Goal: Task Accomplishment & Management: Complete application form

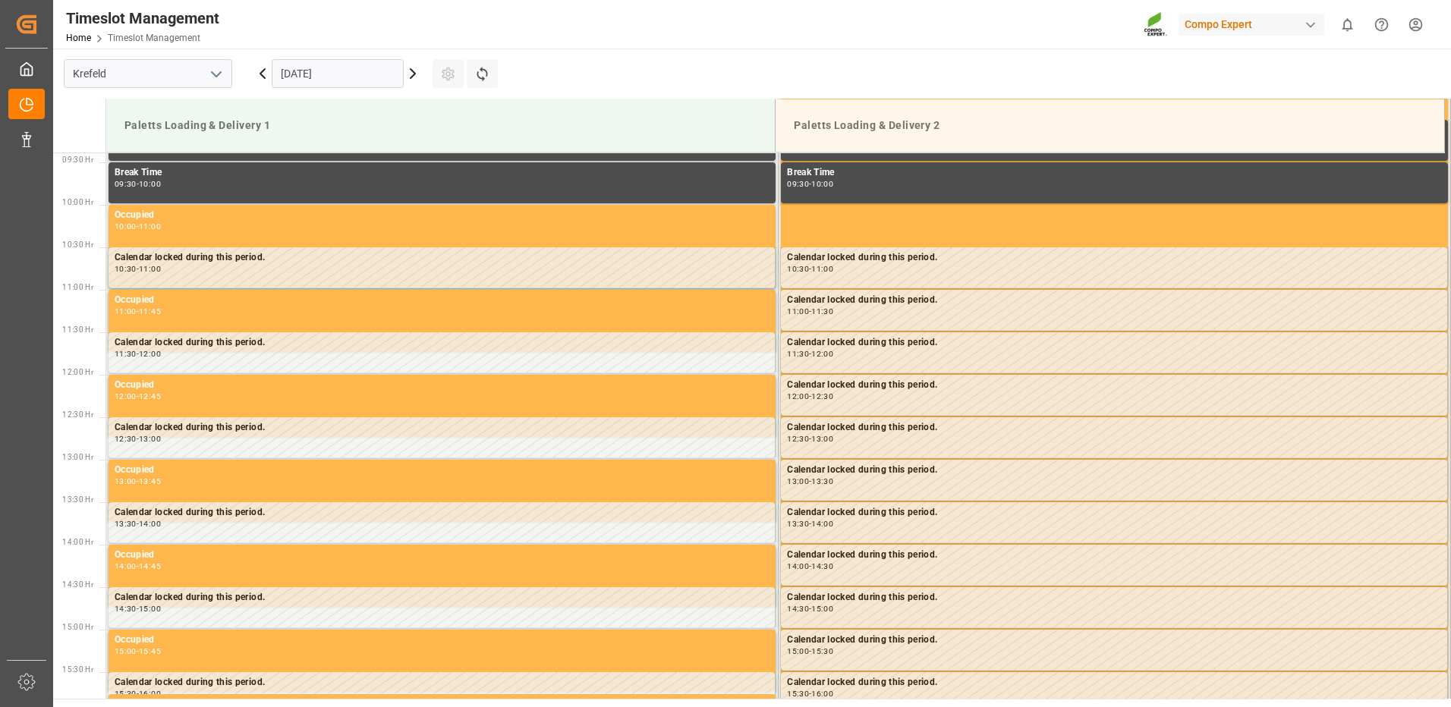
scroll to position [840, 0]
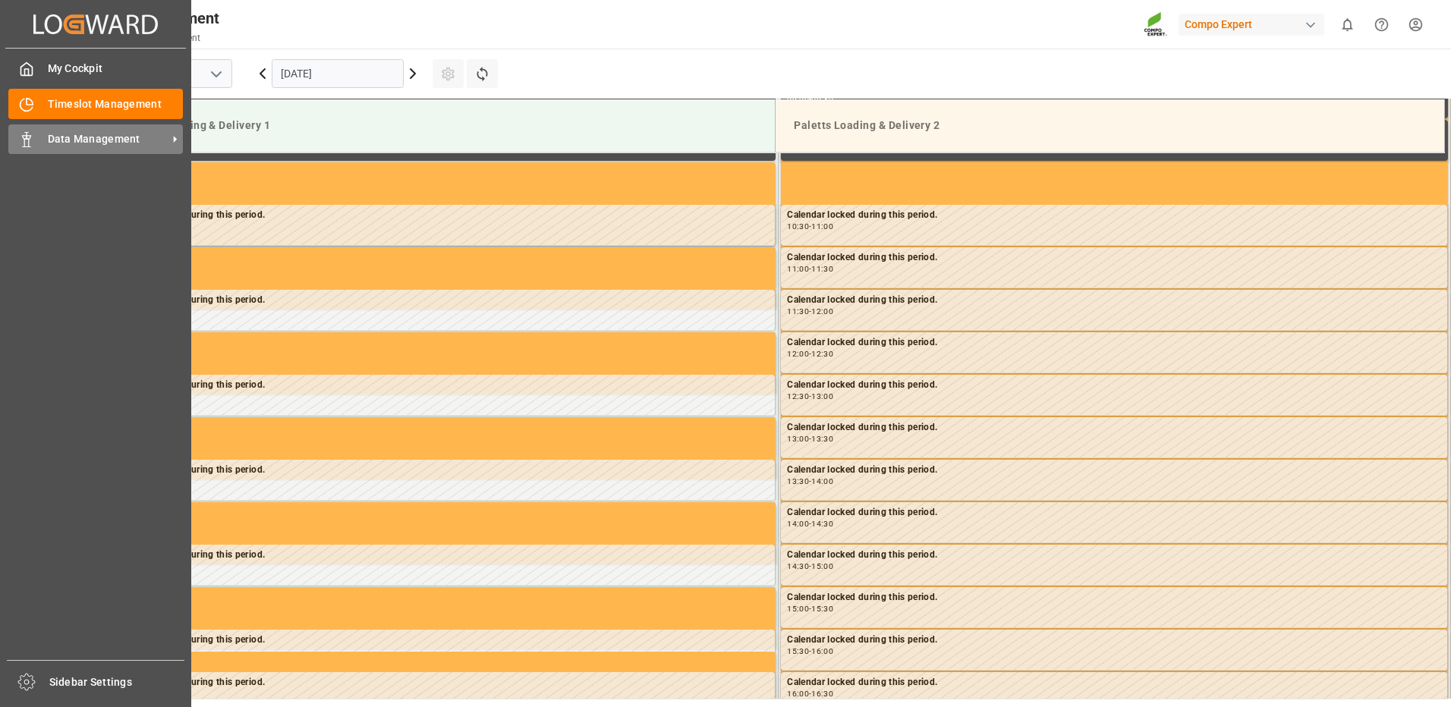
click at [93, 139] on span "Data Management" at bounding box center [108, 139] width 120 height 16
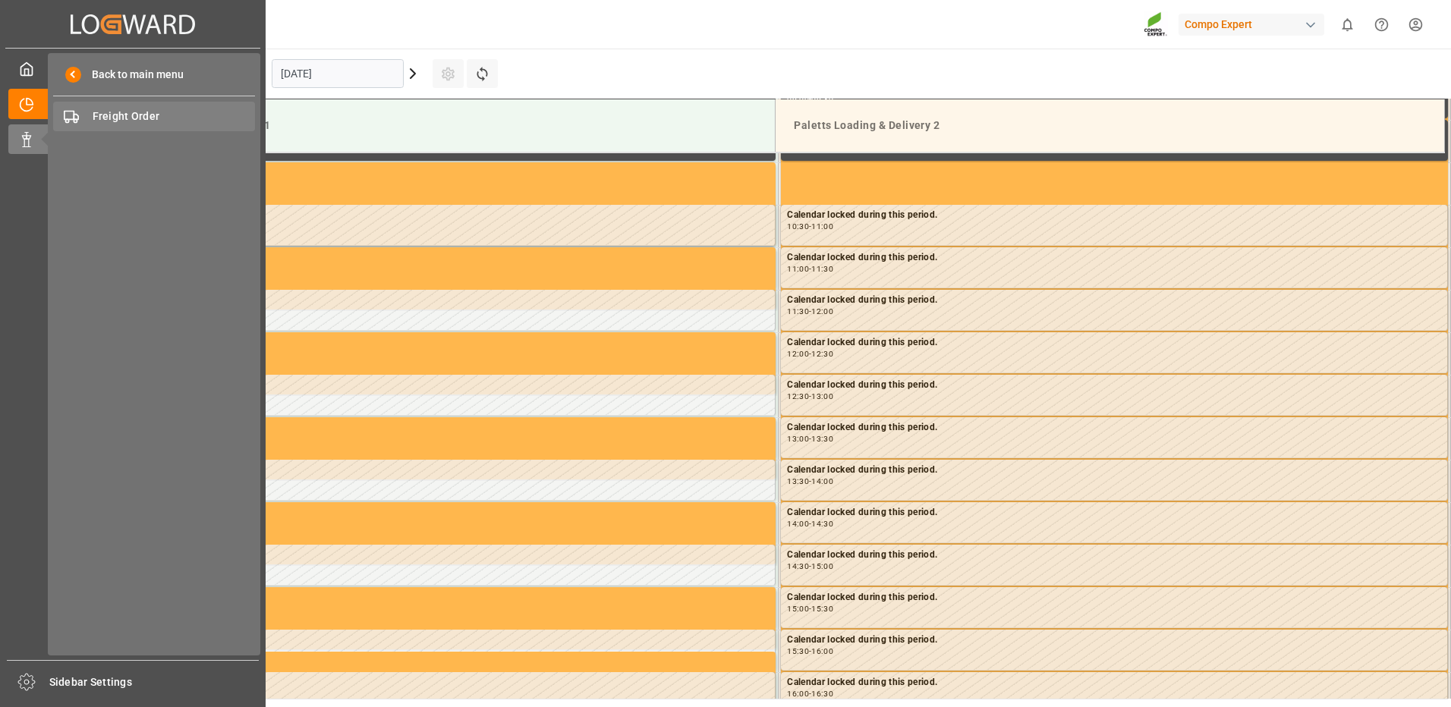
click at [140, 123] on span "Freight Order" at bounding box center [174, 117] width 163 height 16
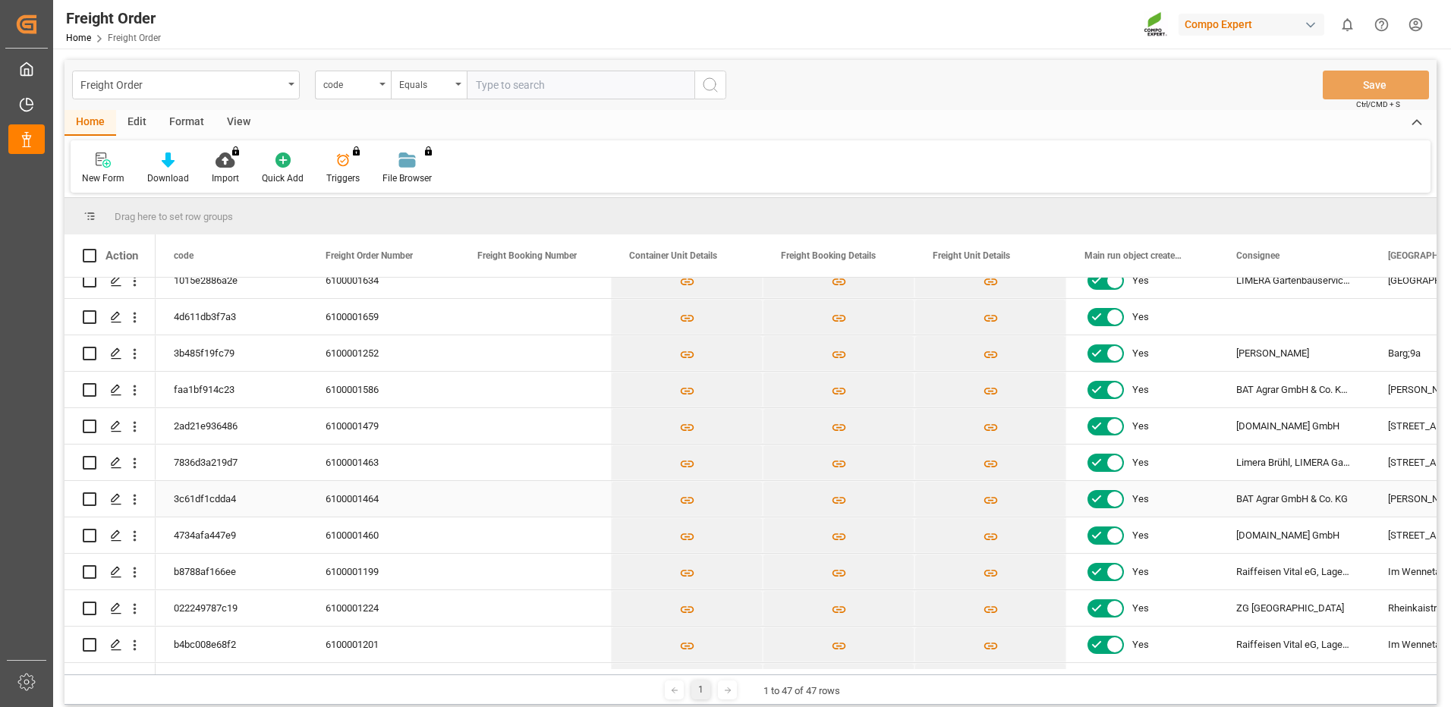
scroll to position [304, 0]
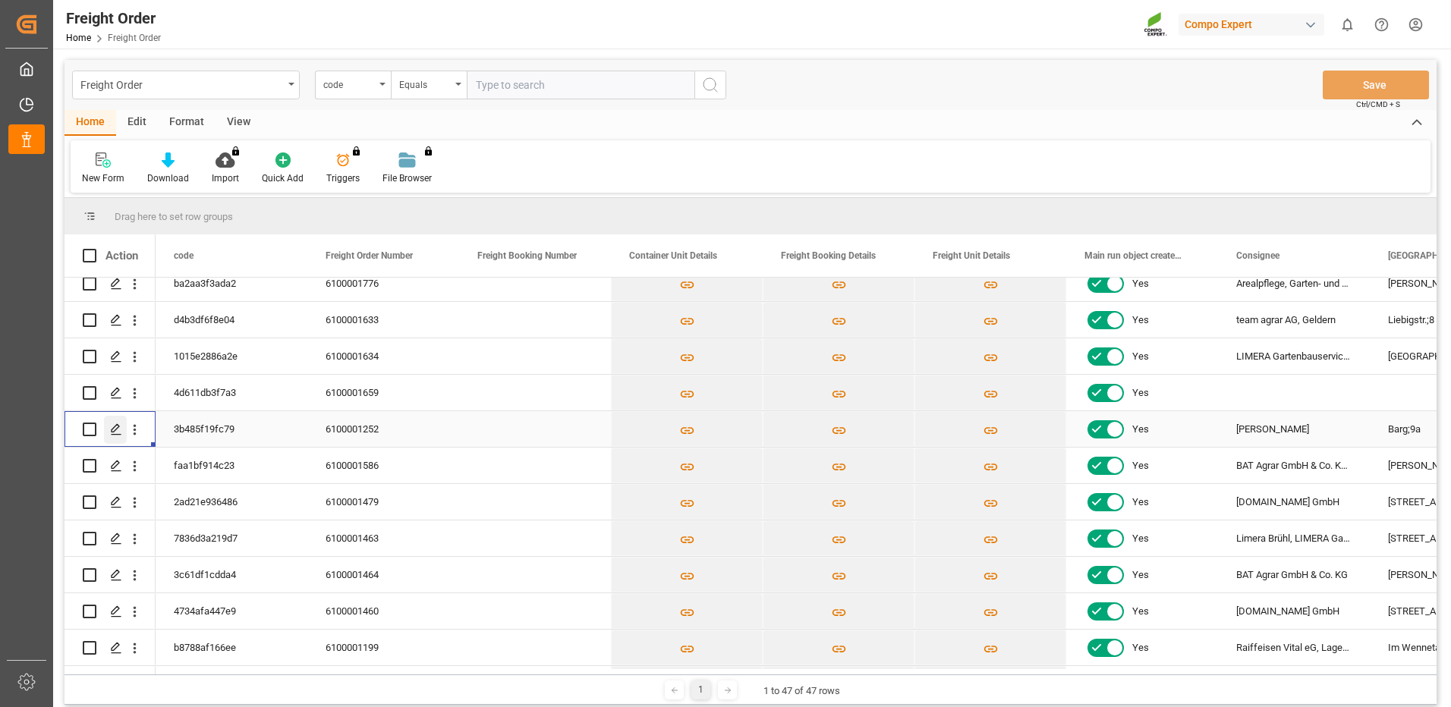
click at [115, 435] on line "Press SPACE to select this row." at bounding box center [116, 435] width 9 height 0
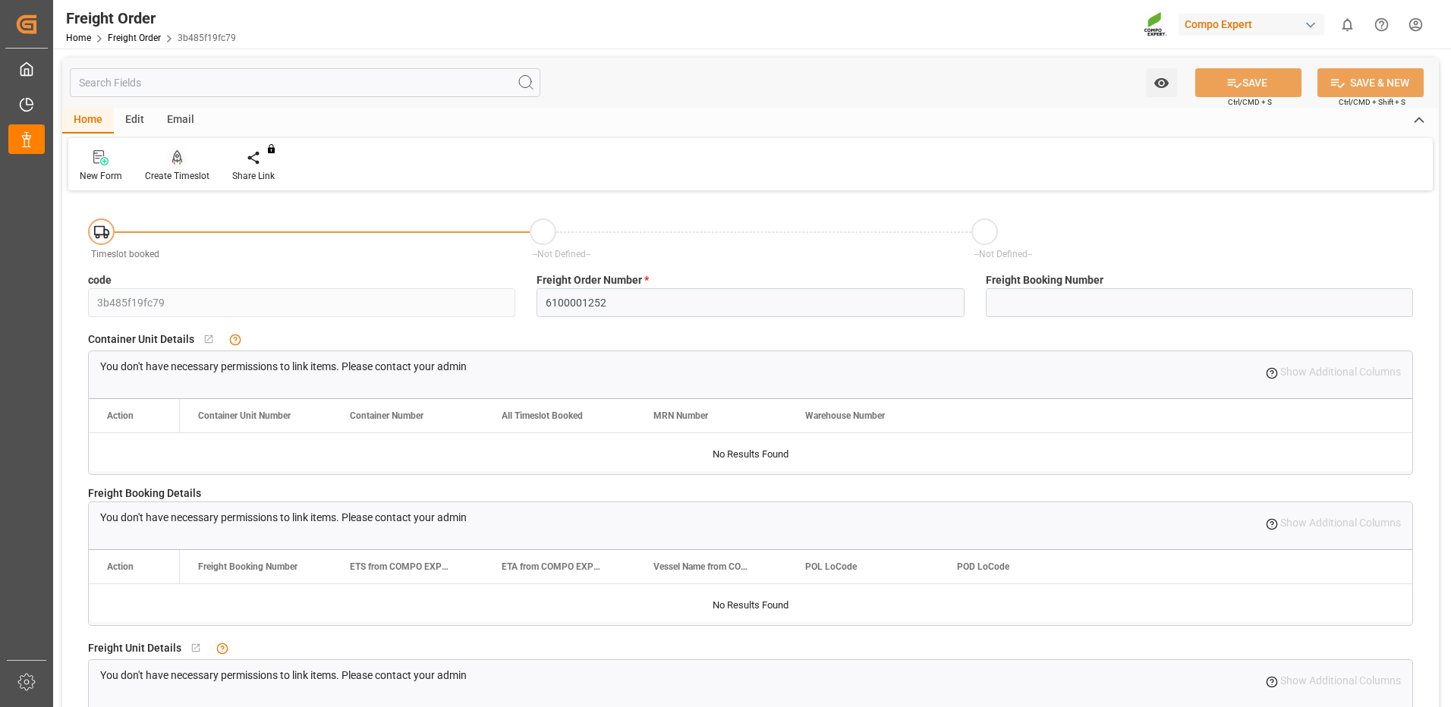
click at [186, 159] on div at bounding box center [177, 157] width 64 height 16
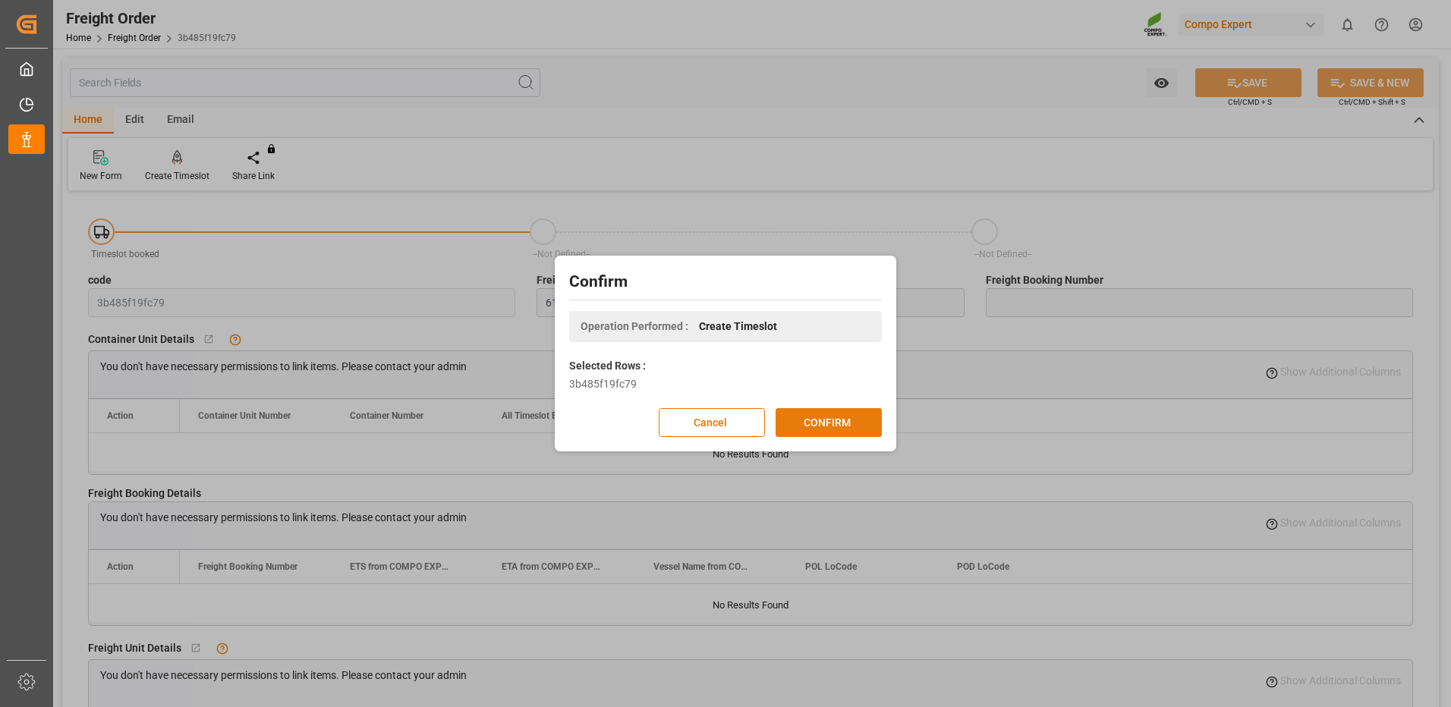
click at [789, 416] on button "CONFIRM" at bounding box center [828, 422] width 106 height 29
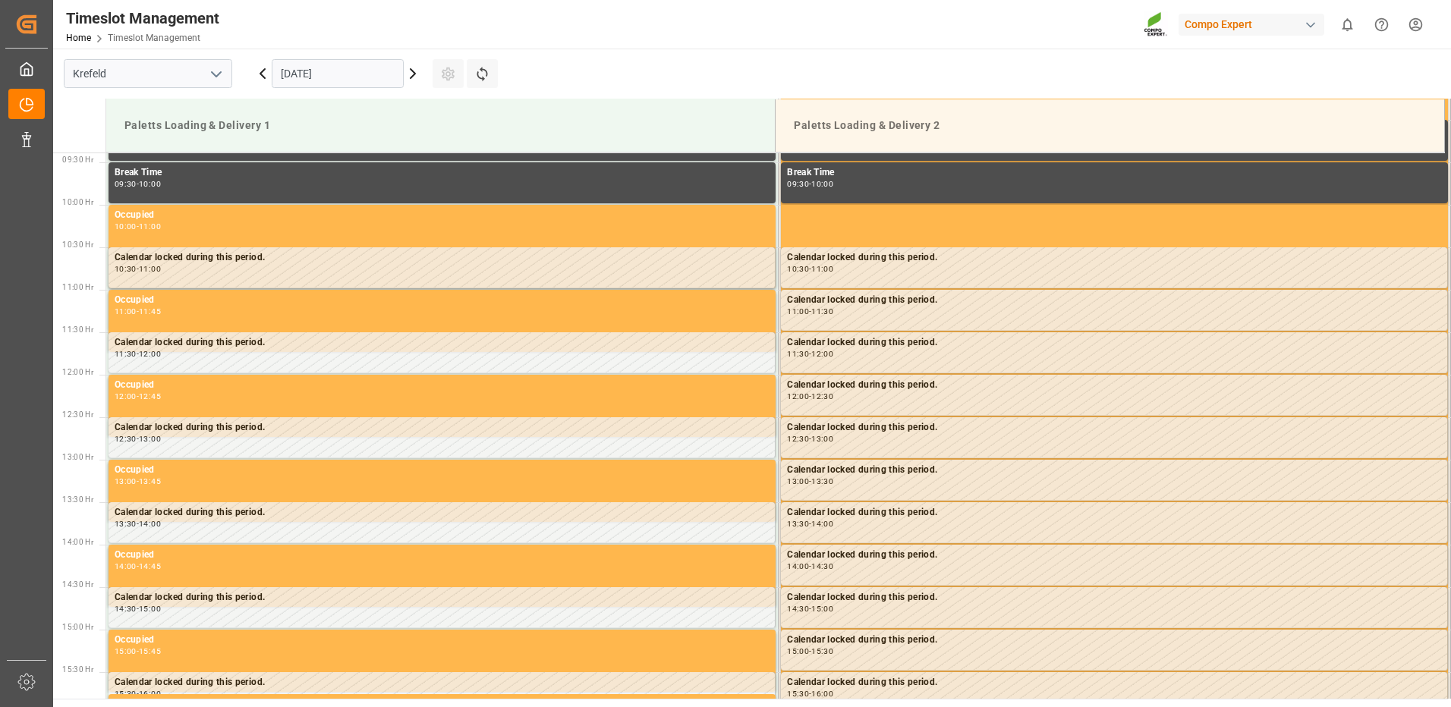
scroll to position [840, 0]
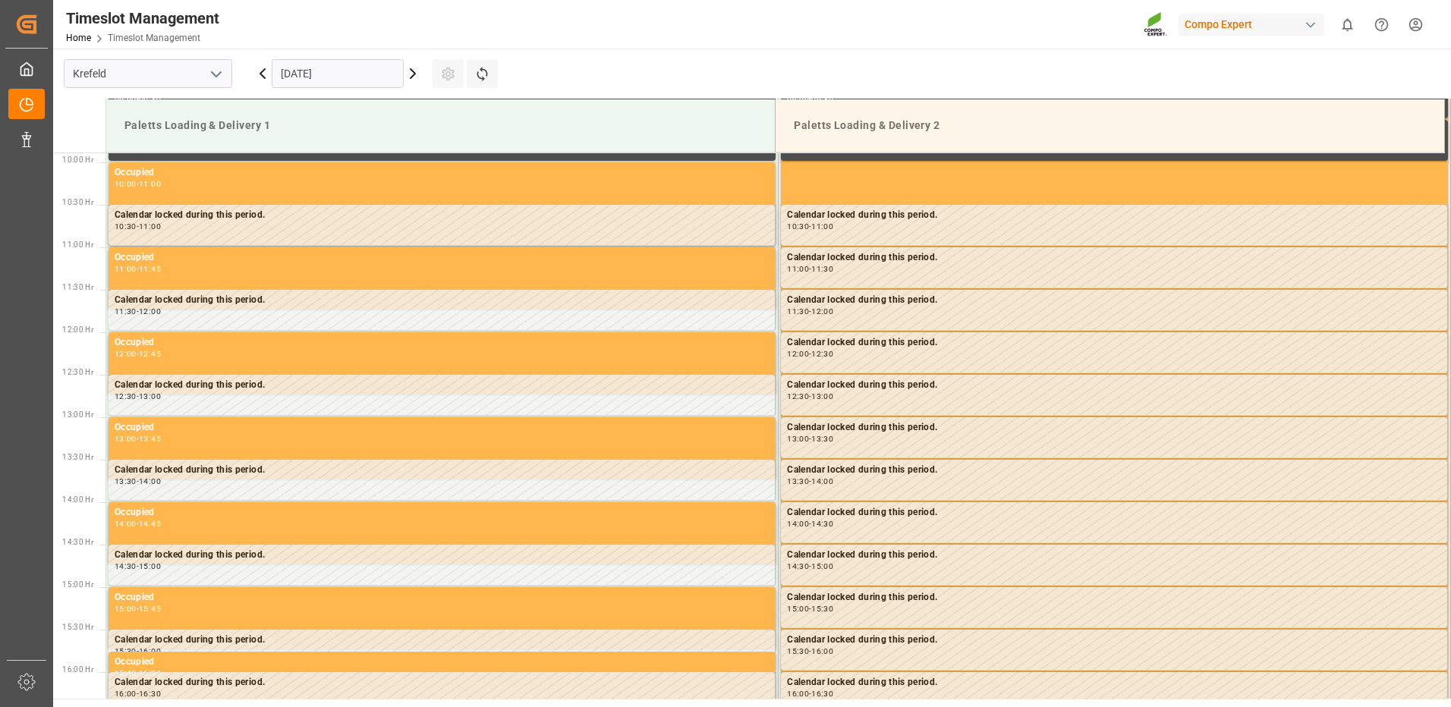
click at [370, 78] on input "[DATE]" at bounding box center [338, 73] width 132 height 29
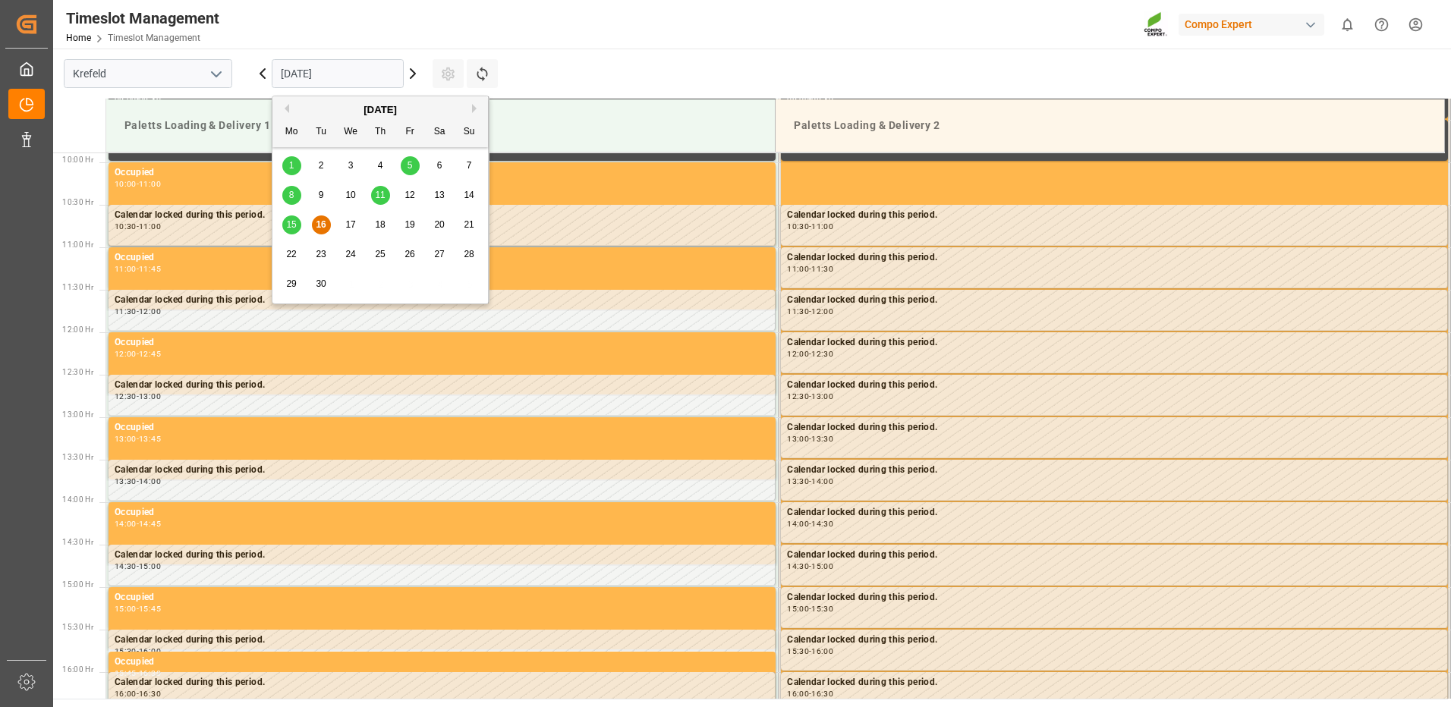
click at [355, 222] on span "17" at bounding box center [350, 224] width 10 height 11
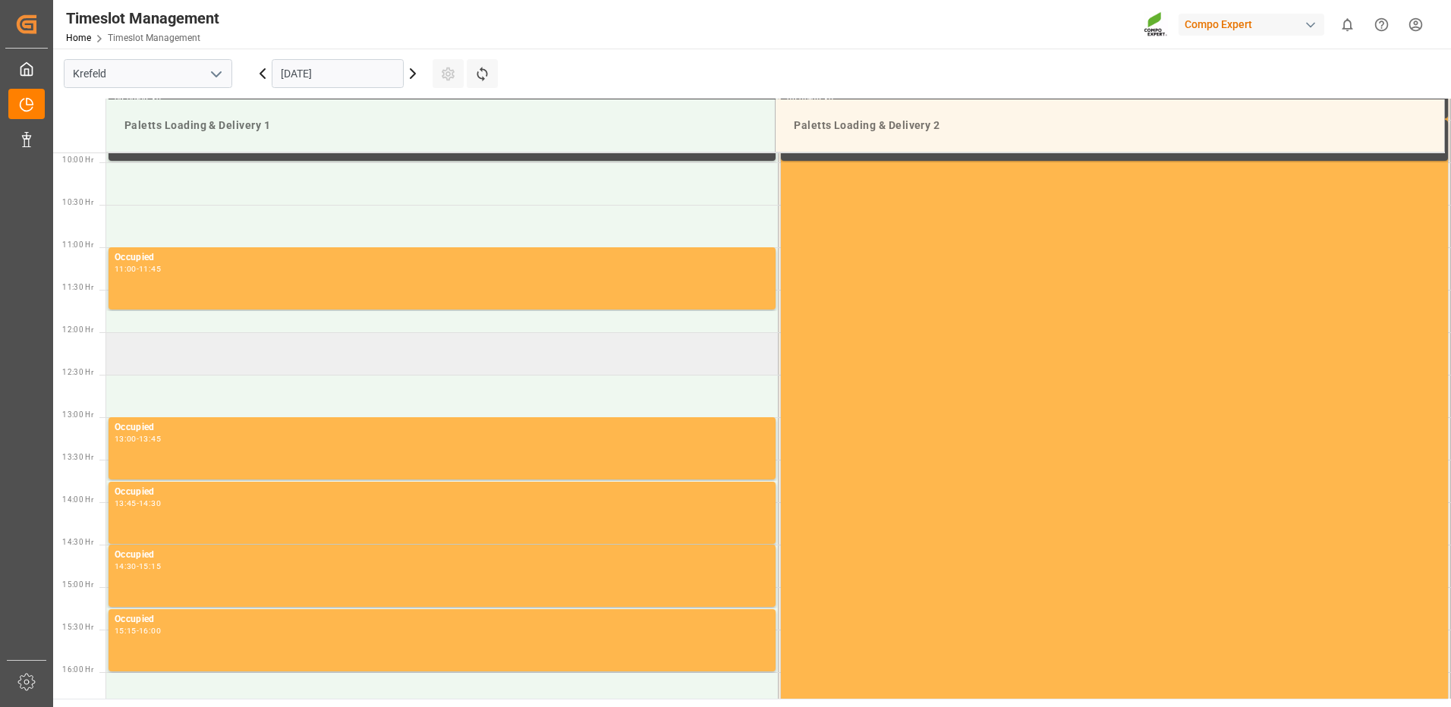
click at [153, 344] on td at bounding box center [442, 353] width 672 height 42
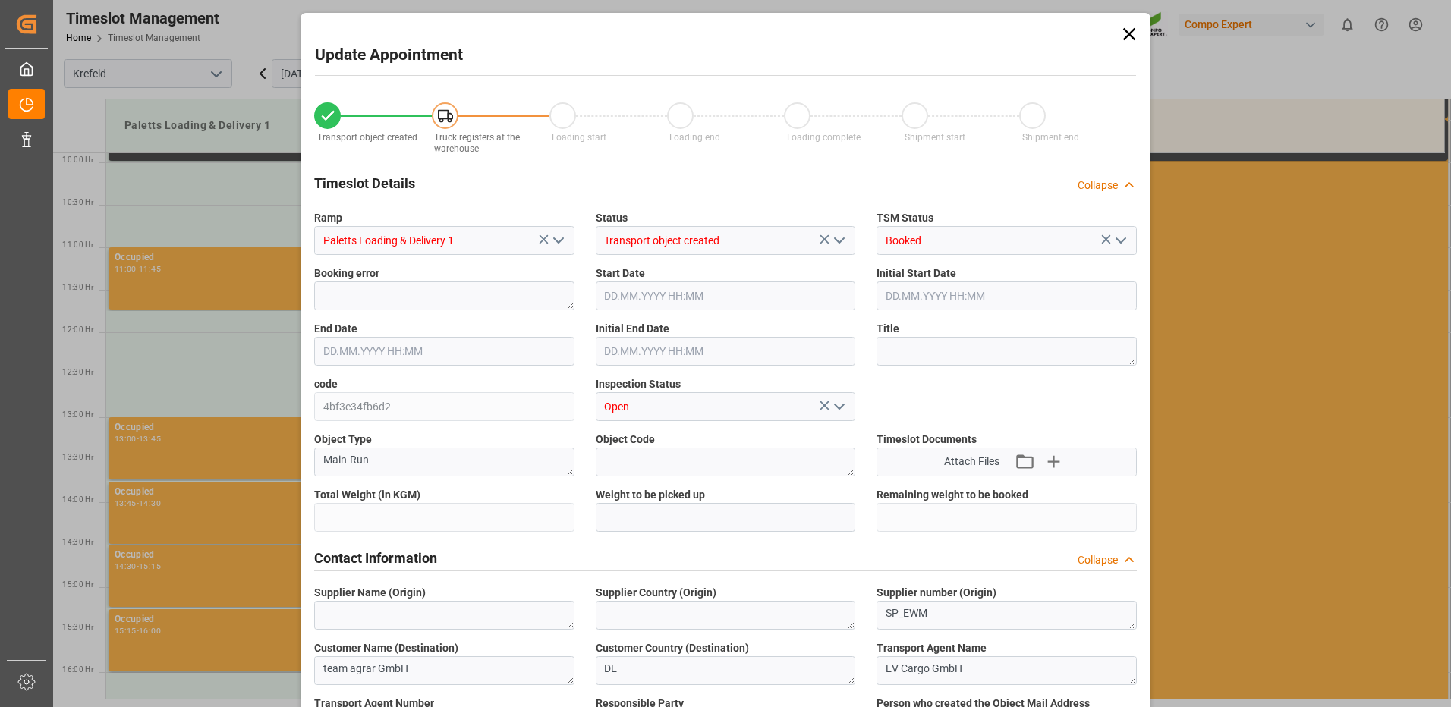
type input "18060"
type input "0"
type input "[DATE] 12:00"
type input "[DATE] 12:30"
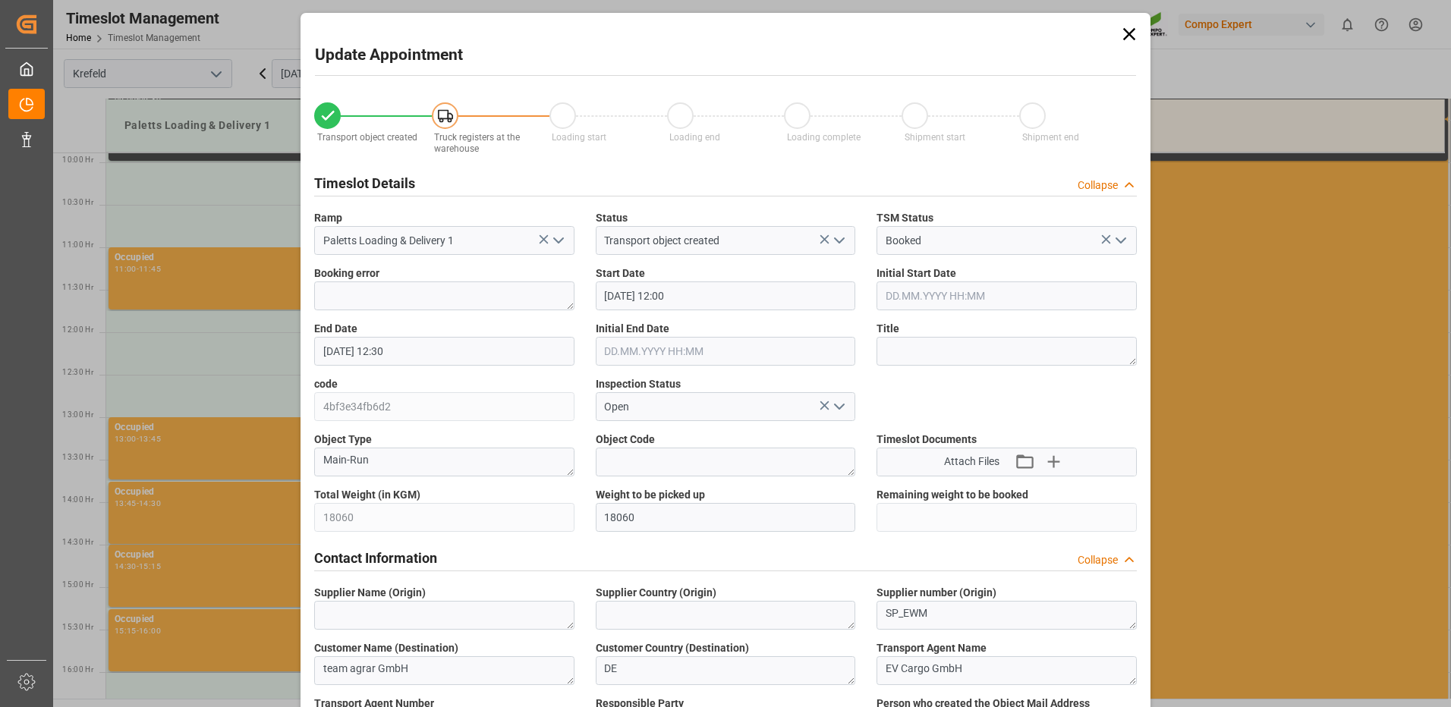
type input "[DATE] 14:34"
type input "[DATE] 09:10"
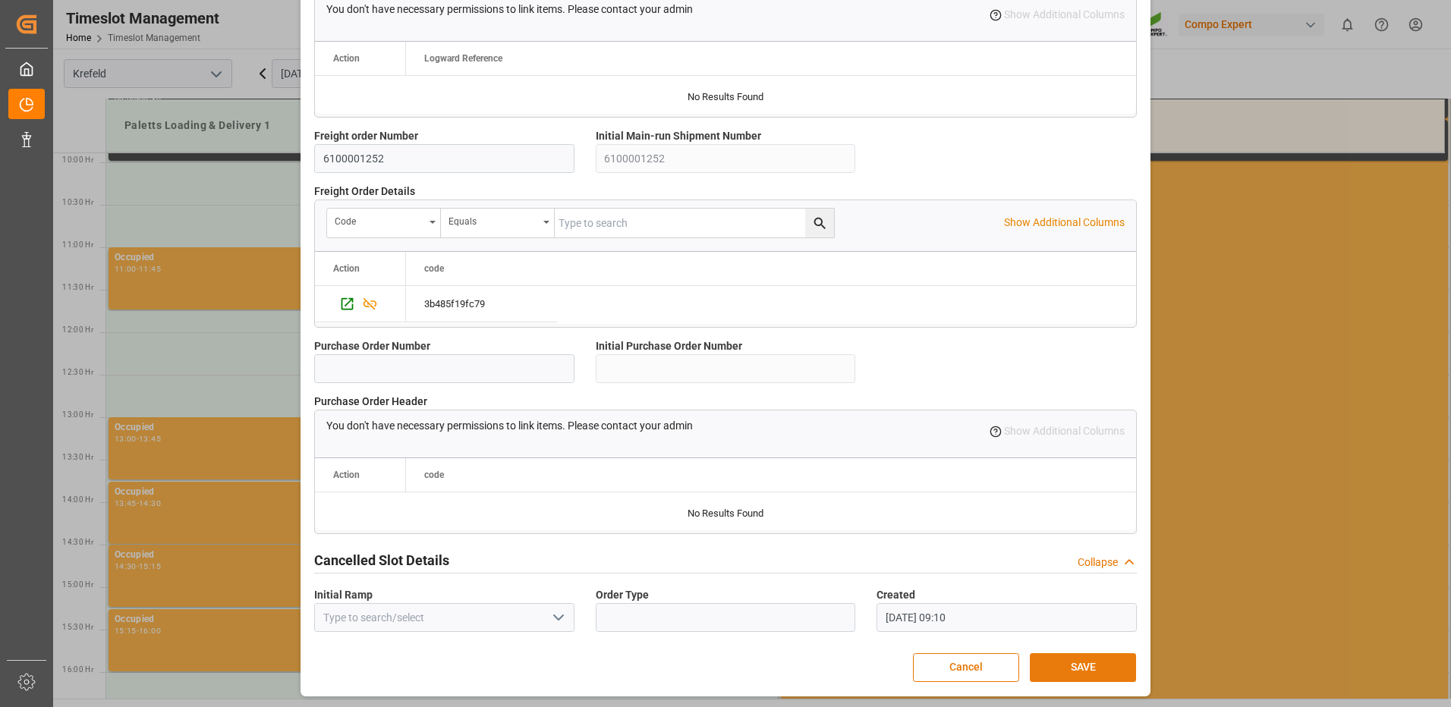
scroll to position [1290, 0]
click at [1064, 657] on button "SAVE" at bounding box center [1083, 667] width 106 height 29
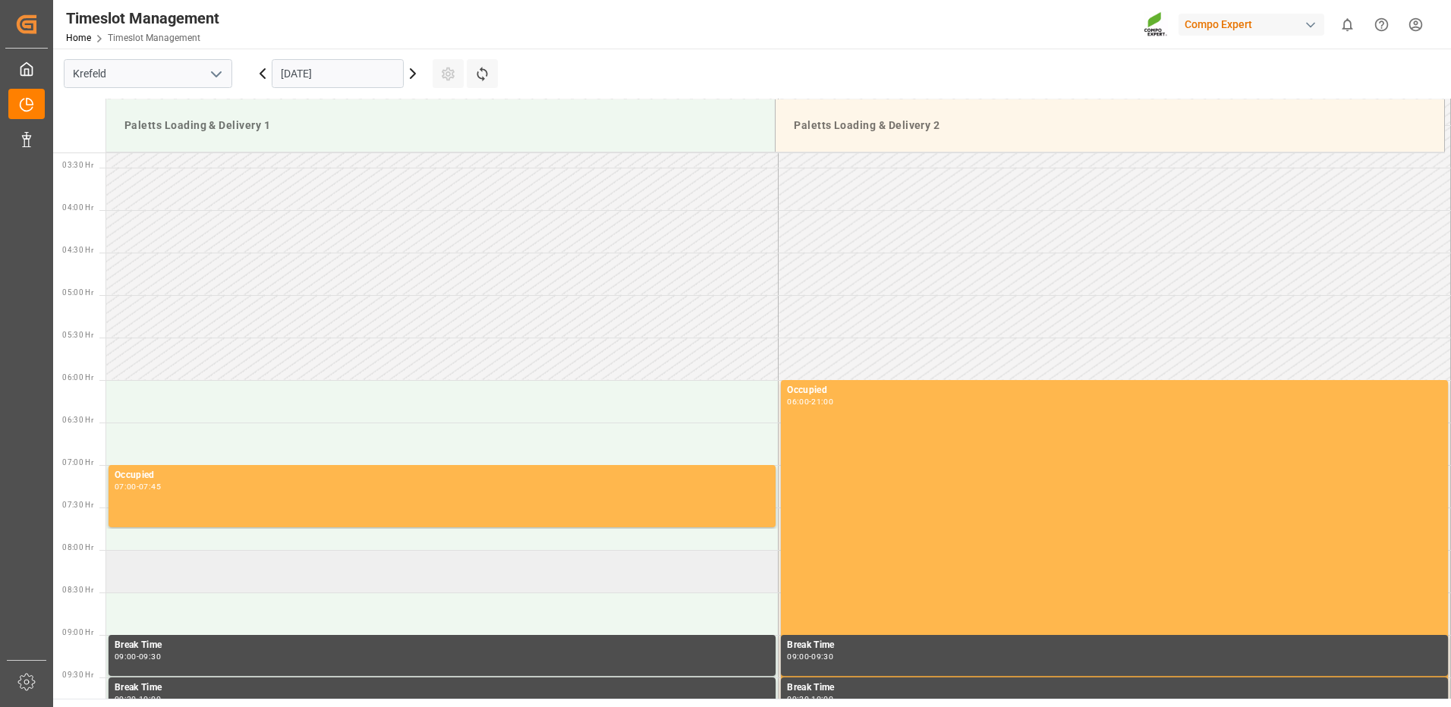
scroll to position [242, 0]
